Goal: Task Accomplishment & Management: Complete application form

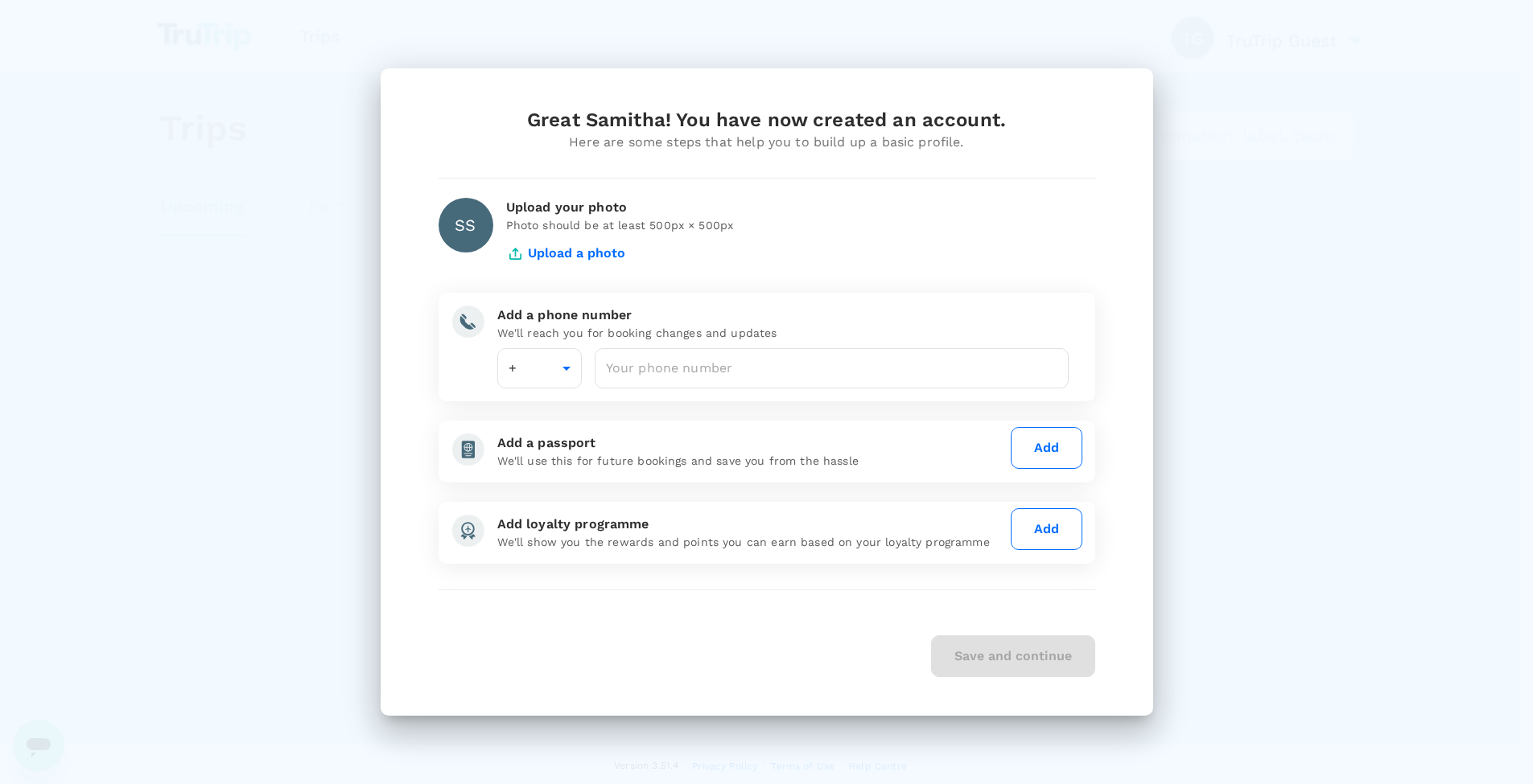
type input "61"
click at [832, 374] on input "number" at bounding box center [838, 368] width 475 height 40
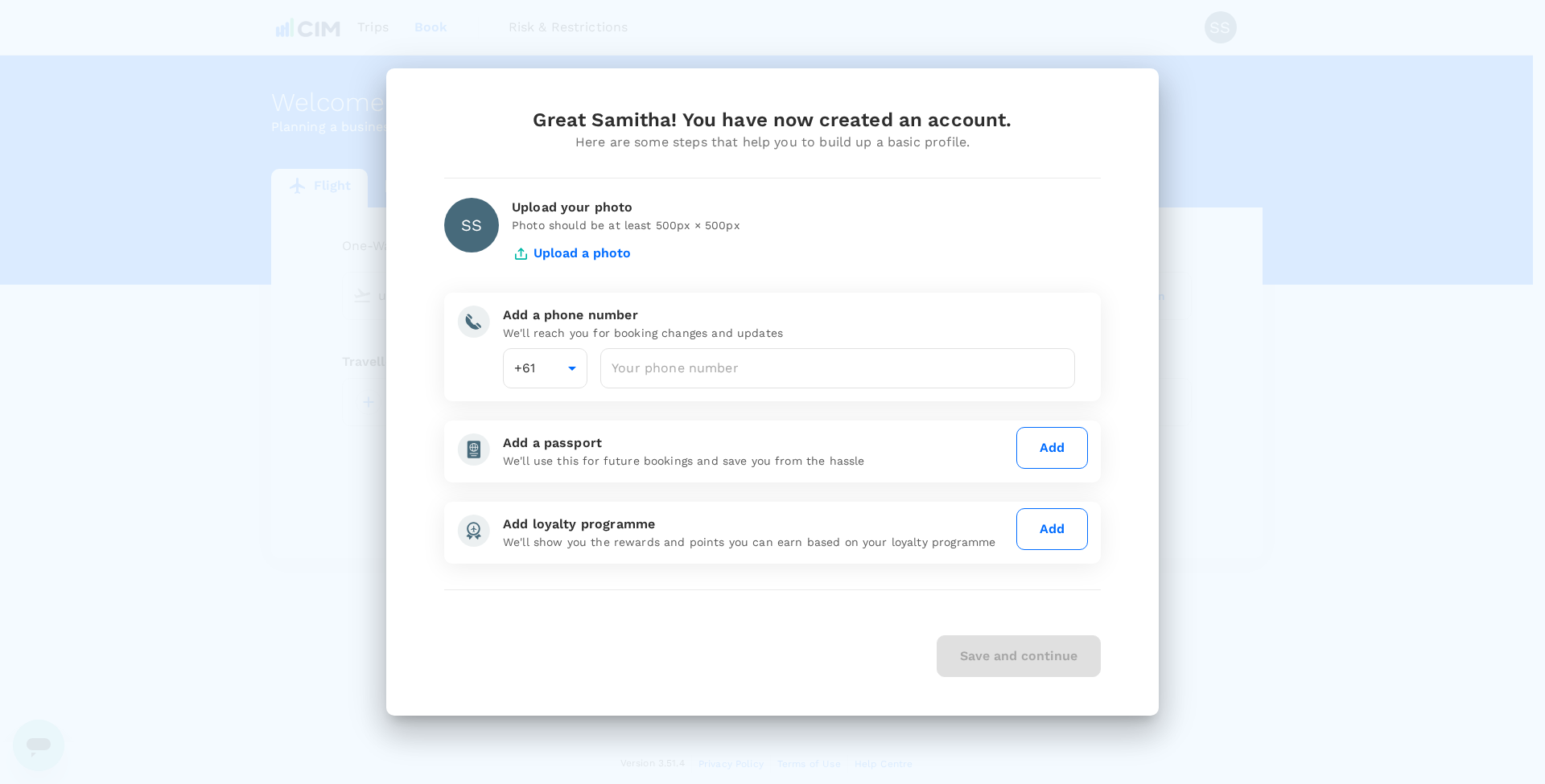
type input "undefined, undefined (any)"
click at [833, 372] on input "number" at bounding box center [838, 368] width 475 height 40
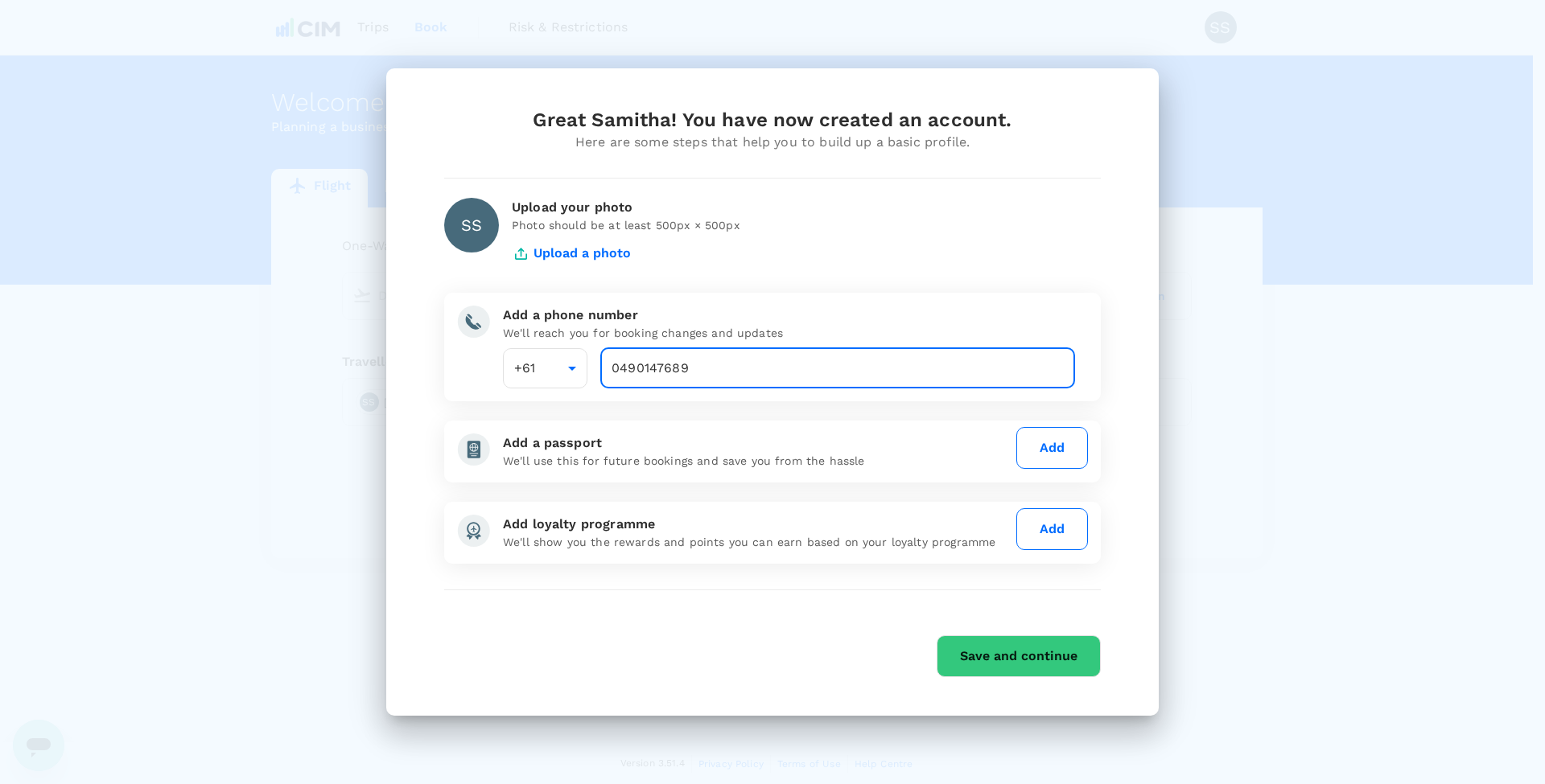
type input "0490147689"
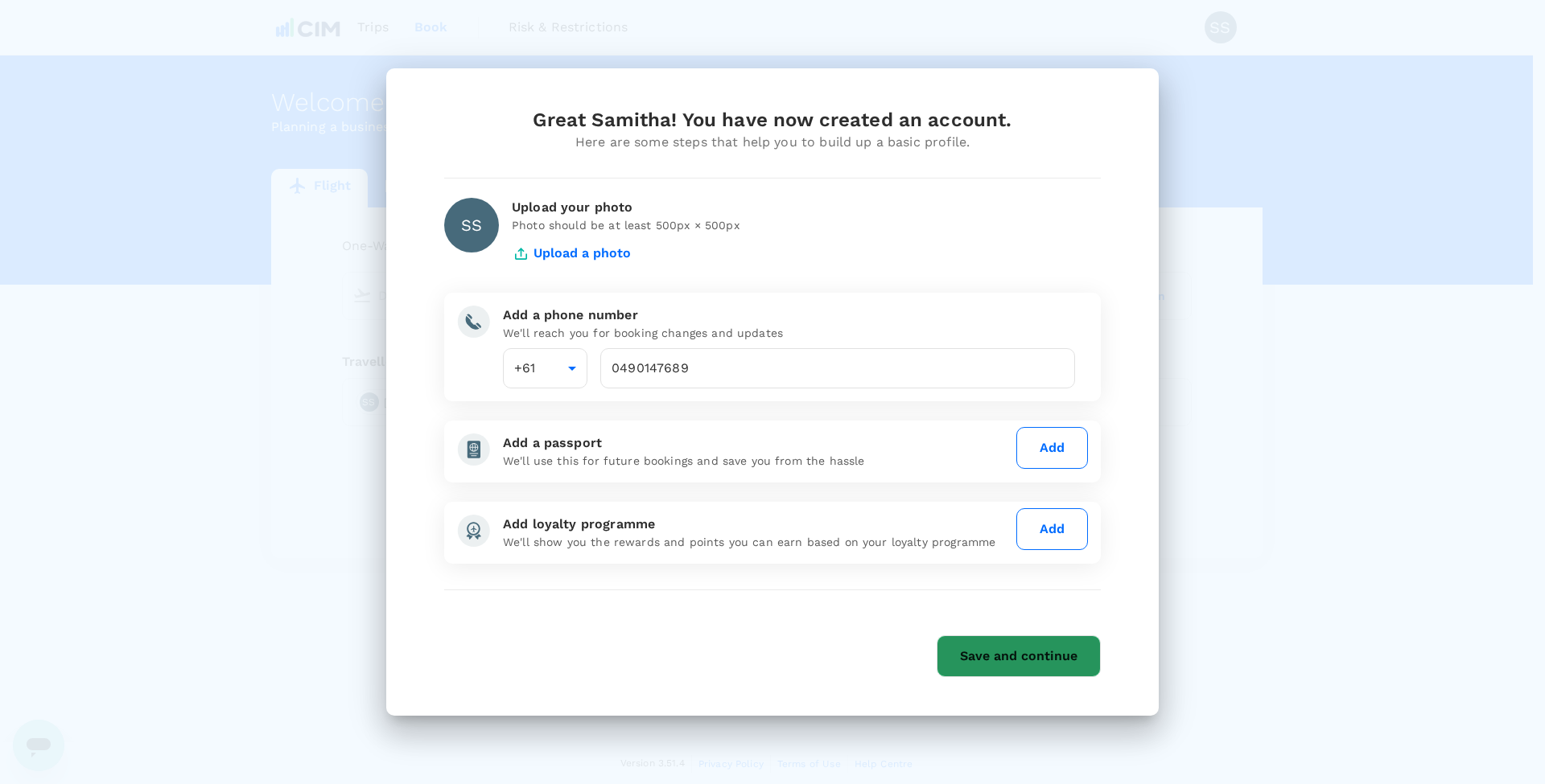
click at [1021, 654] on button "Save and continue" at bounding box center [1019, 656] width 164 height 41
